Goal: Find specific page/section: Find specific page/section

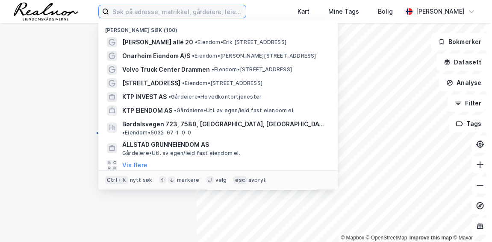
click at [195, 10] on input at bounding box center [177, 11] width 137 height 13
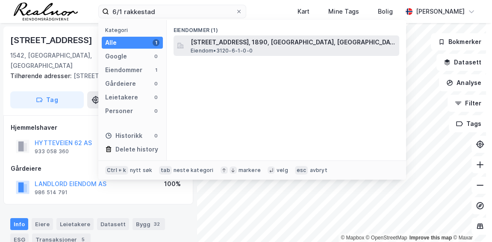
click at [240, 47] on span "[STREET_ADDRESS], 1890, [GEOGRAPHIC_DATA], [GEOGRAPHIC_DATA]" at bounding box center [292, 42] width 205 height 10
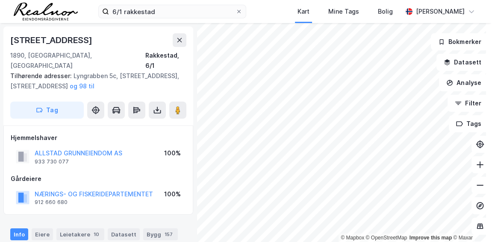
click at [482, 3] on div "6/1 rakkestad Kart Mine Tags Bolig [PERSON_NAME]" at bounding box center [246, 11] width 492 height 23
click at [122, 8] on input "6/1 rakkestad" at bounding box center [172, 11] width 126 height 13
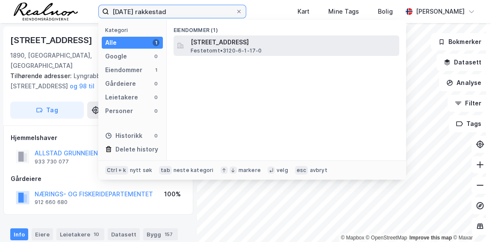
type input "[DATE] rakkestad"
click at [228, 41] on span "[STREET_ADDRESS]" at bounding box center [292, 42] width 205 height 10
